Goal: Navigation & Orientation: Find specific page/section

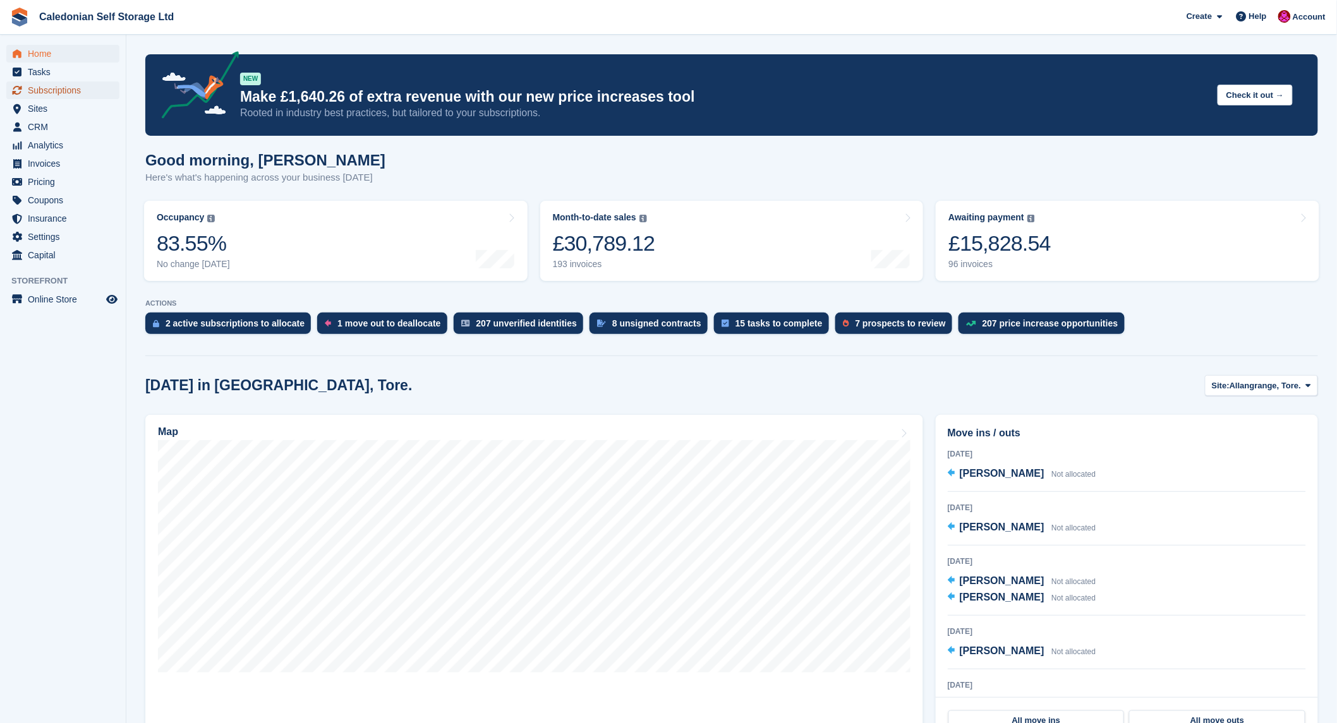
click at [53, 92] on span "Subscriptions" at bounding box center [66, 91] width 76 height 18
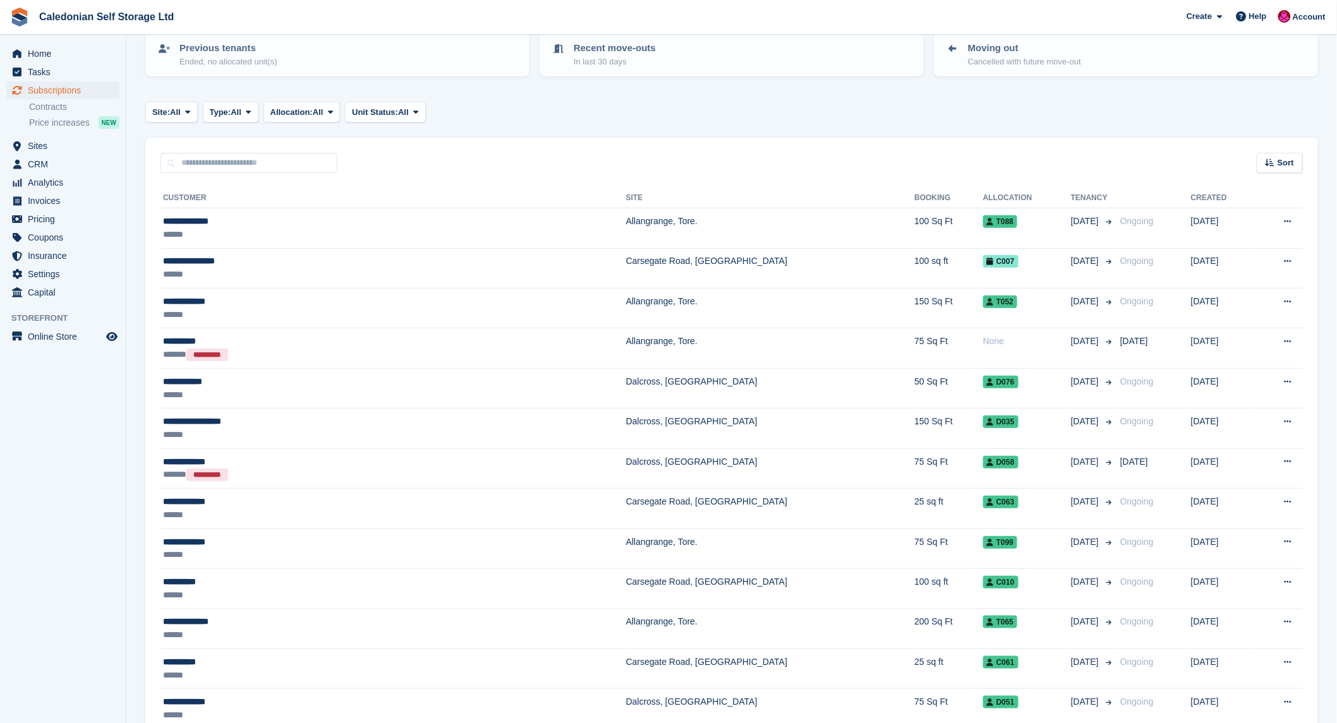
scroll to position [281, 0]
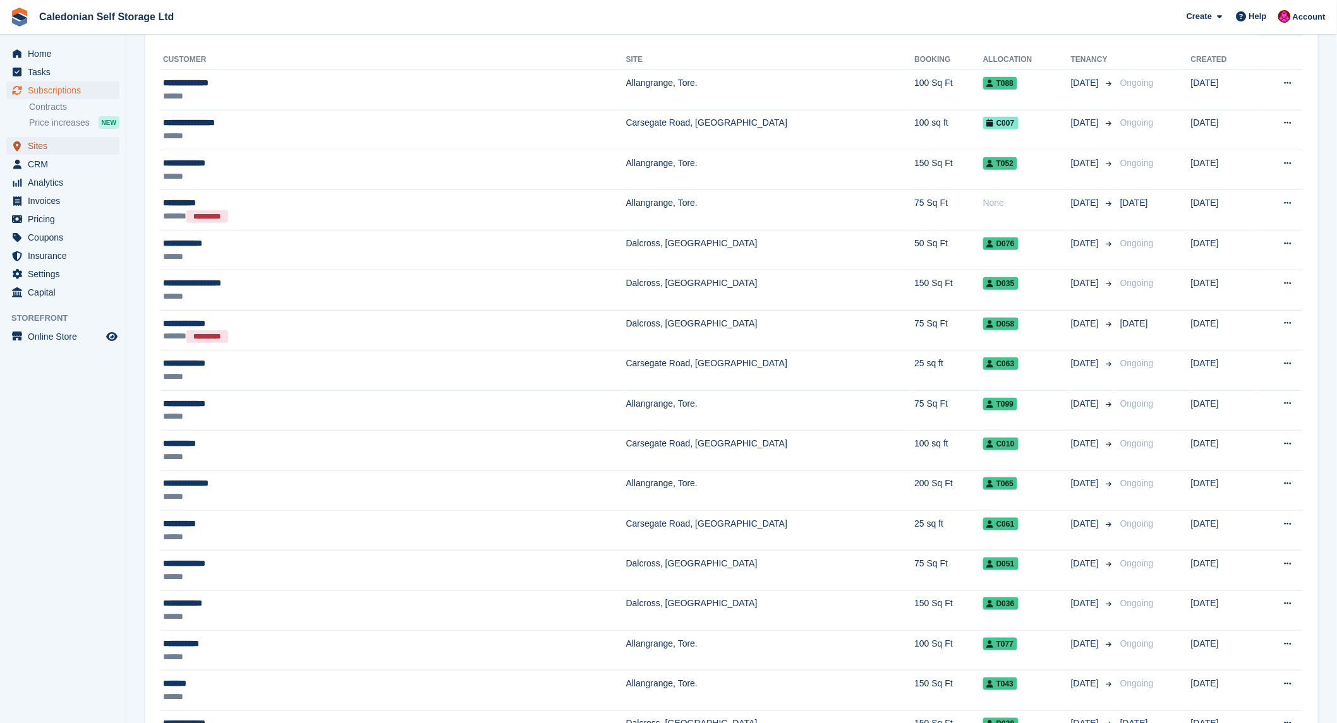
click at [35, 147] on span "Sites" at bounding box center [66, 146] width 76 height 18
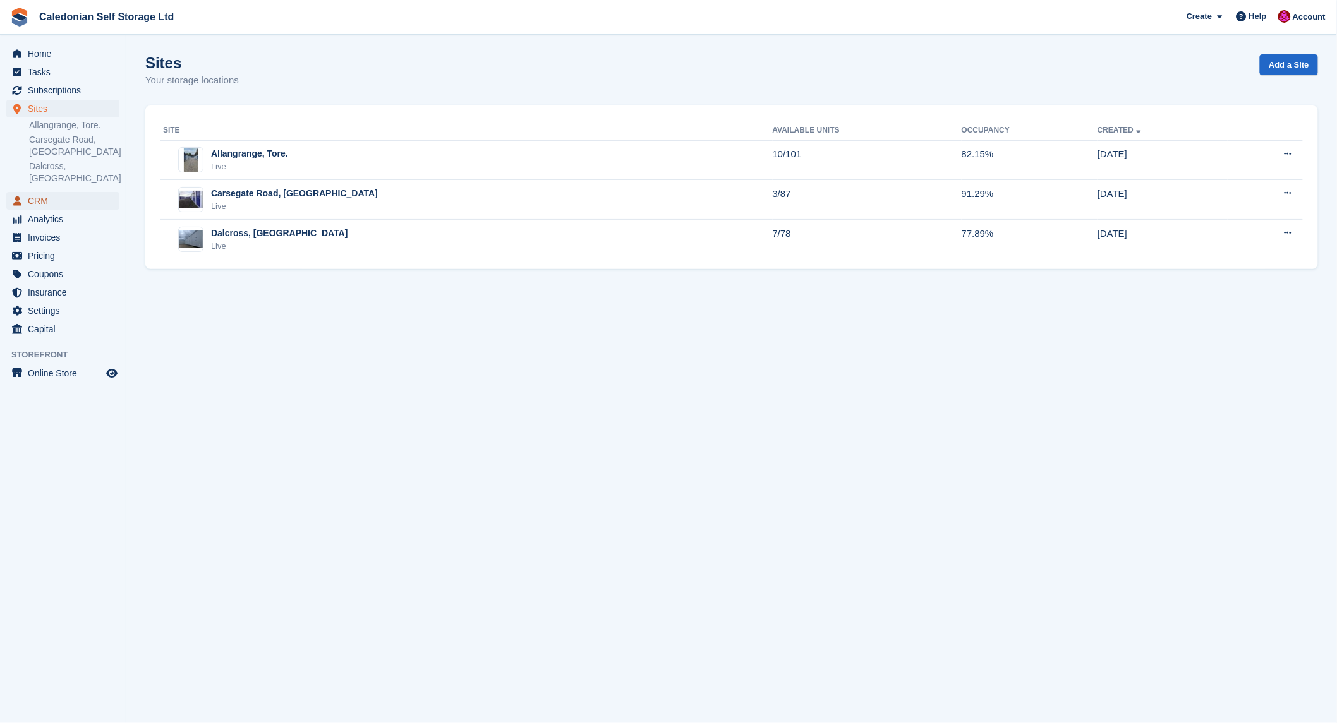
click at [46, 193] on span "CRM" at bounding box center [66, 201] width 76 height 18
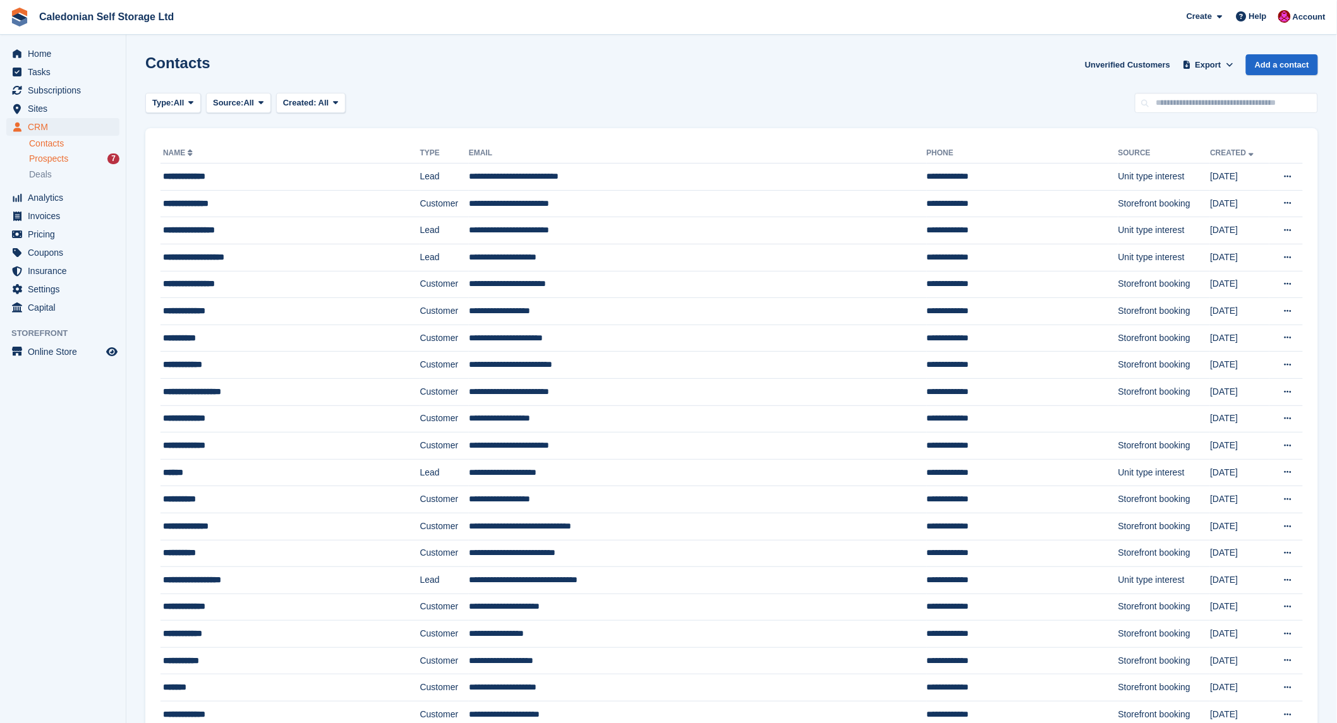
click at [53, 159] on span "Prospects" at bounding box center [48, 159] width 39 height 12
